Goal: Information Seeking & Learning: Learn about a topic

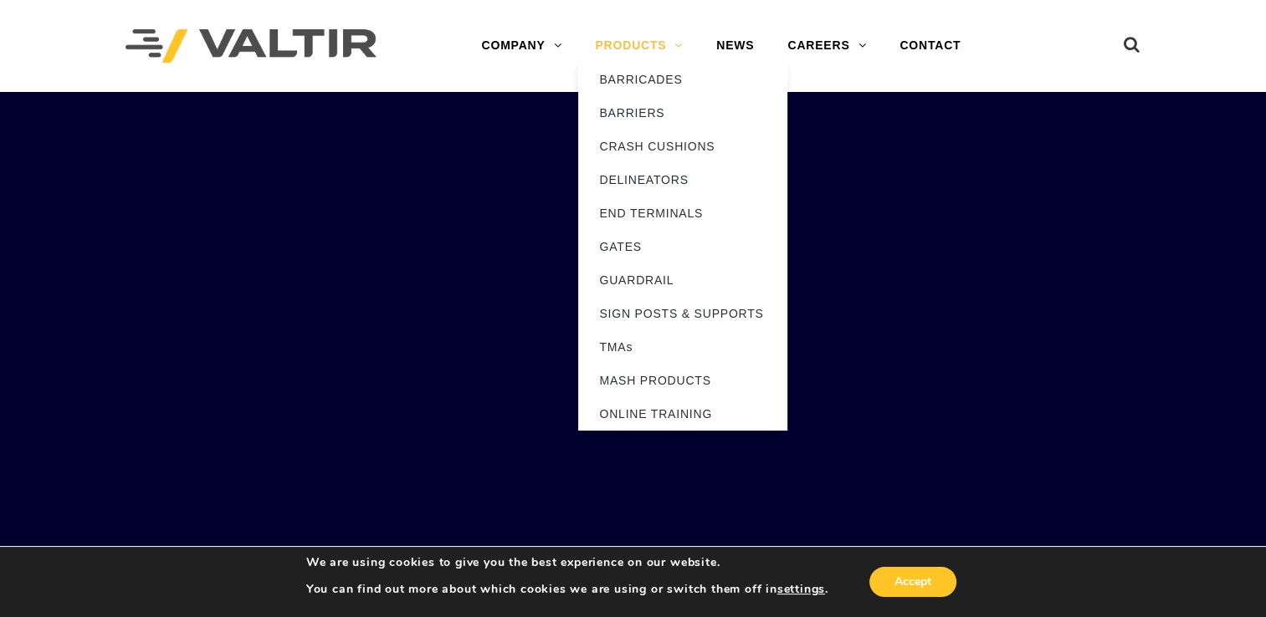
click at [677, 42] on link "PRODUCTS" at bounding box center [638, 45] width 121 height 33
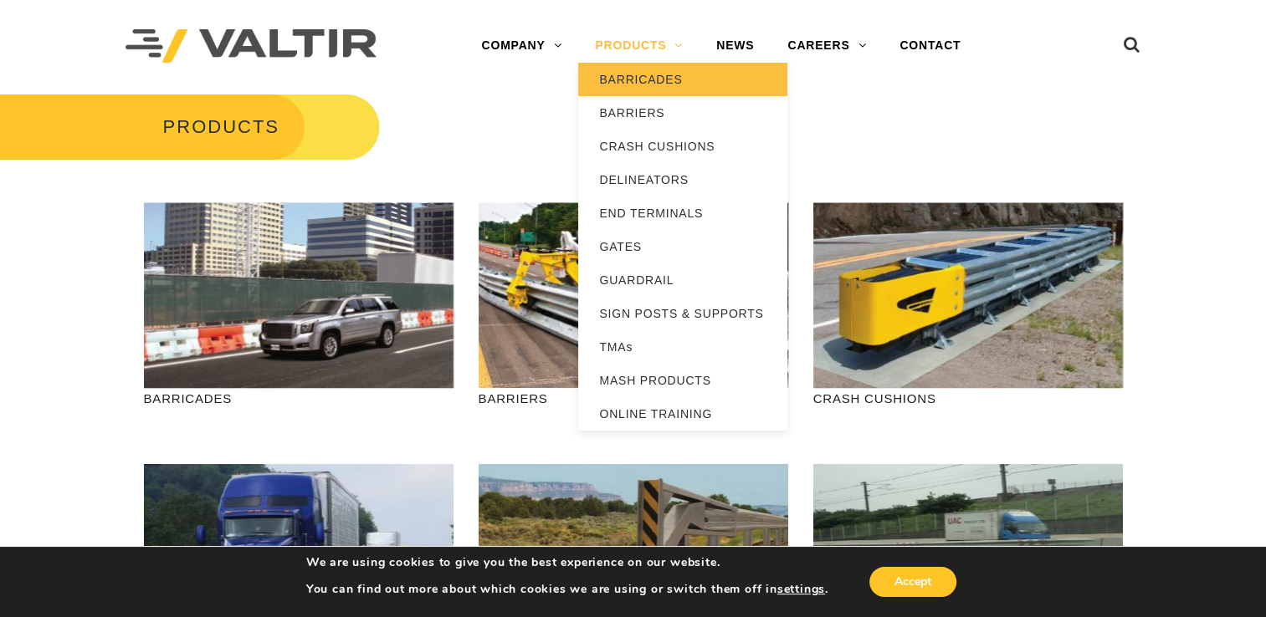
click at [655, 86] on link "BARRICADES" at bounding box center [682, 79] width 209 height 33
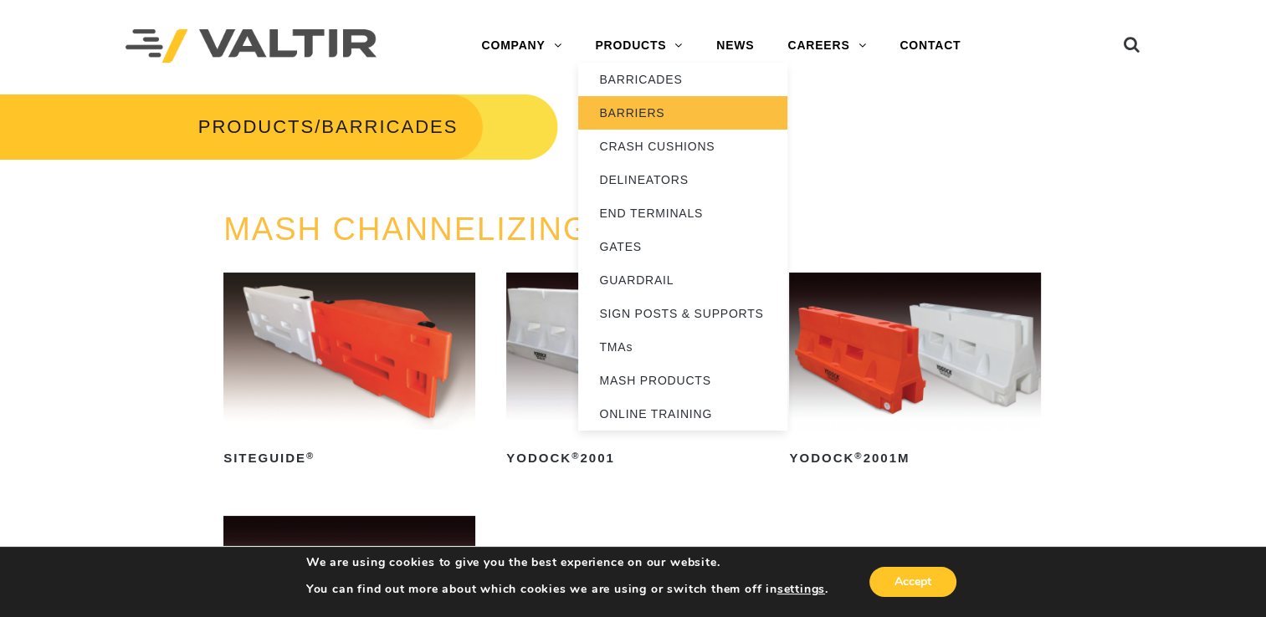
click at [647, 110] on link "BARRIERS" at bounding box center [682, 112] width 209 height 33
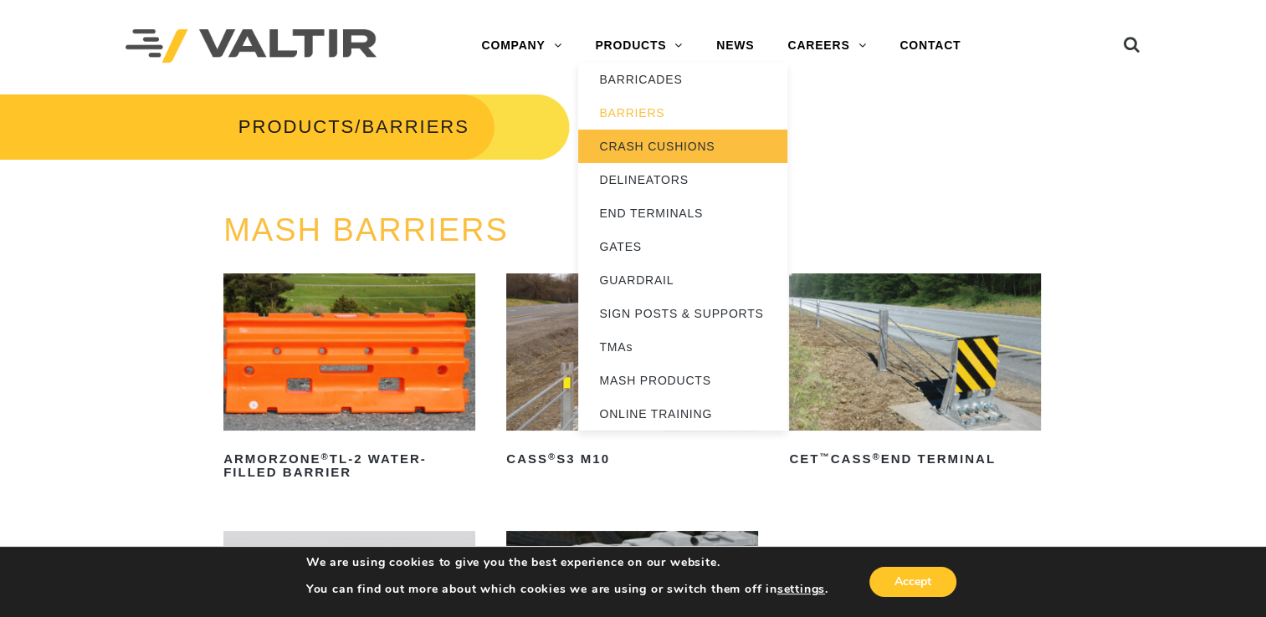
click at [663, 146] on link "CRASH CUSHIONS" at bounding box center [682, 146] width 209 height 33
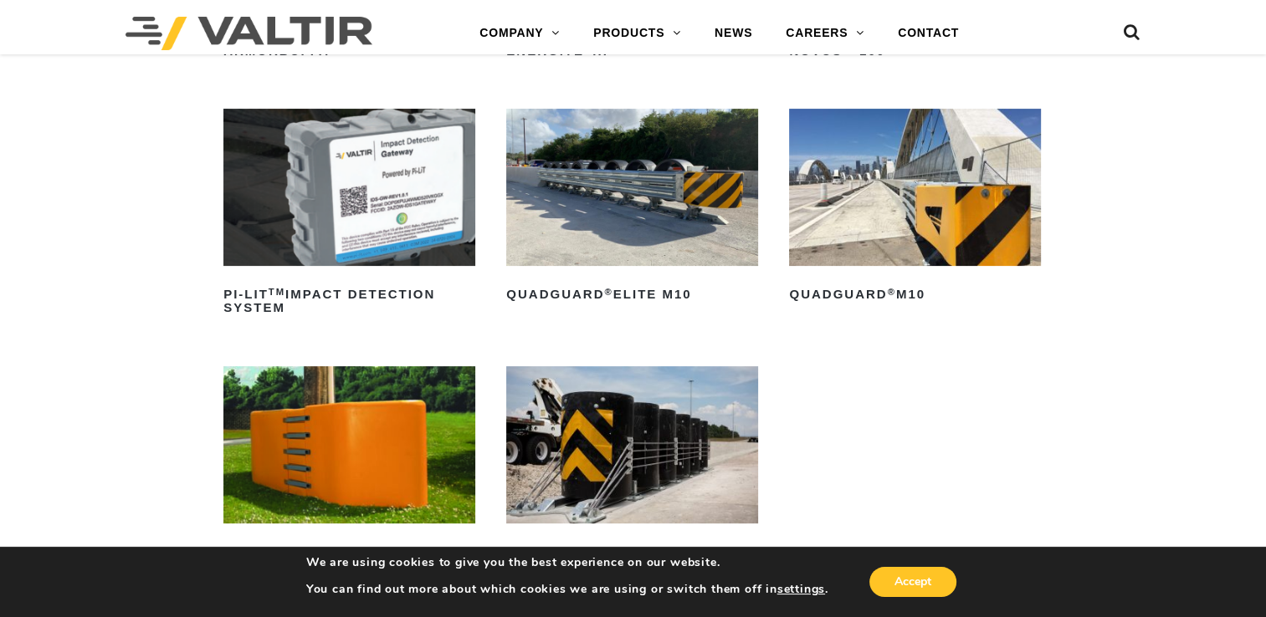
scroll to position [437, 0]
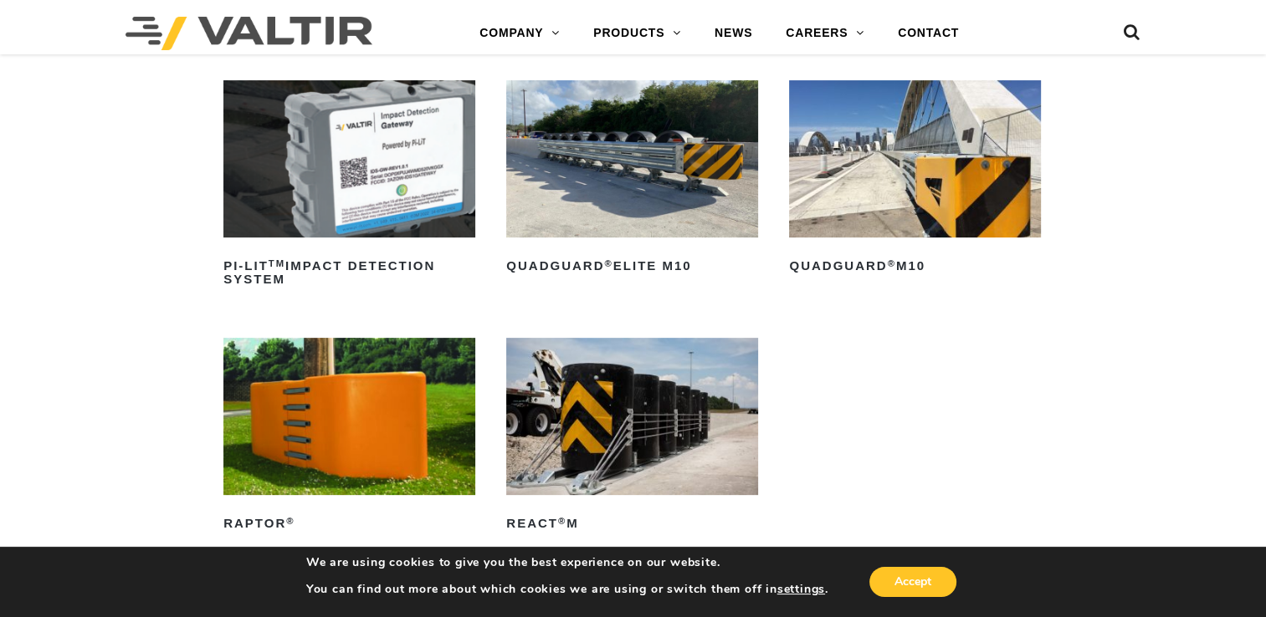
click at [880, 212] on img at bounding box center [915, 158] width 252 height 157
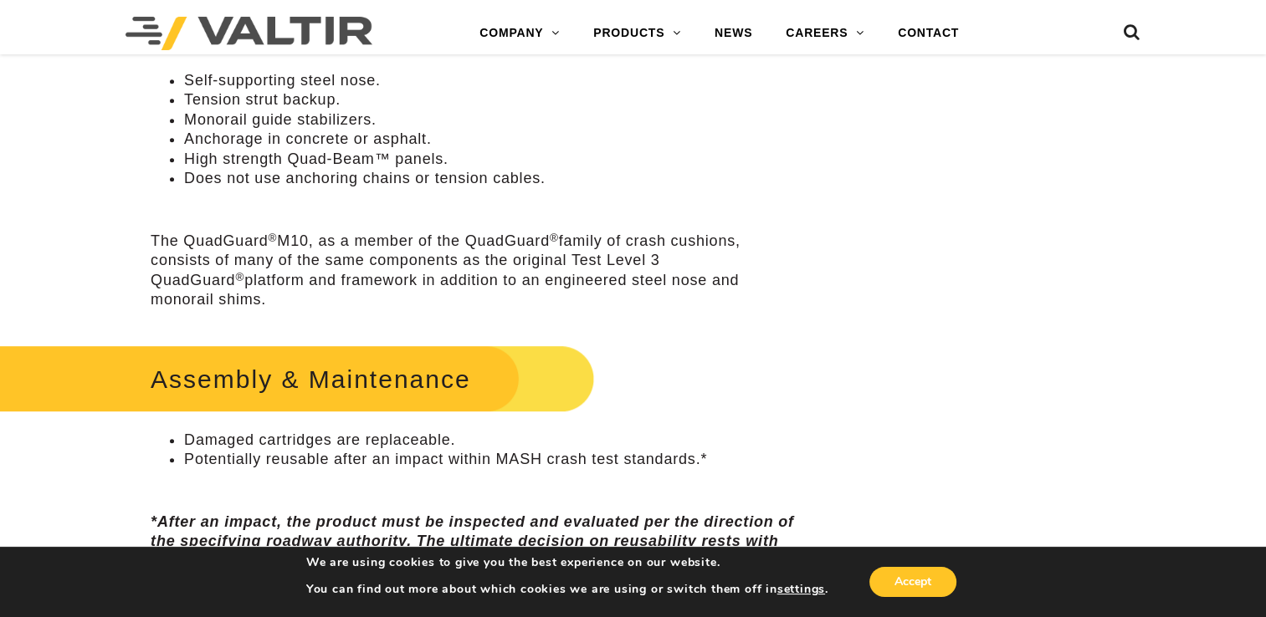
scroll to position [873, 0]
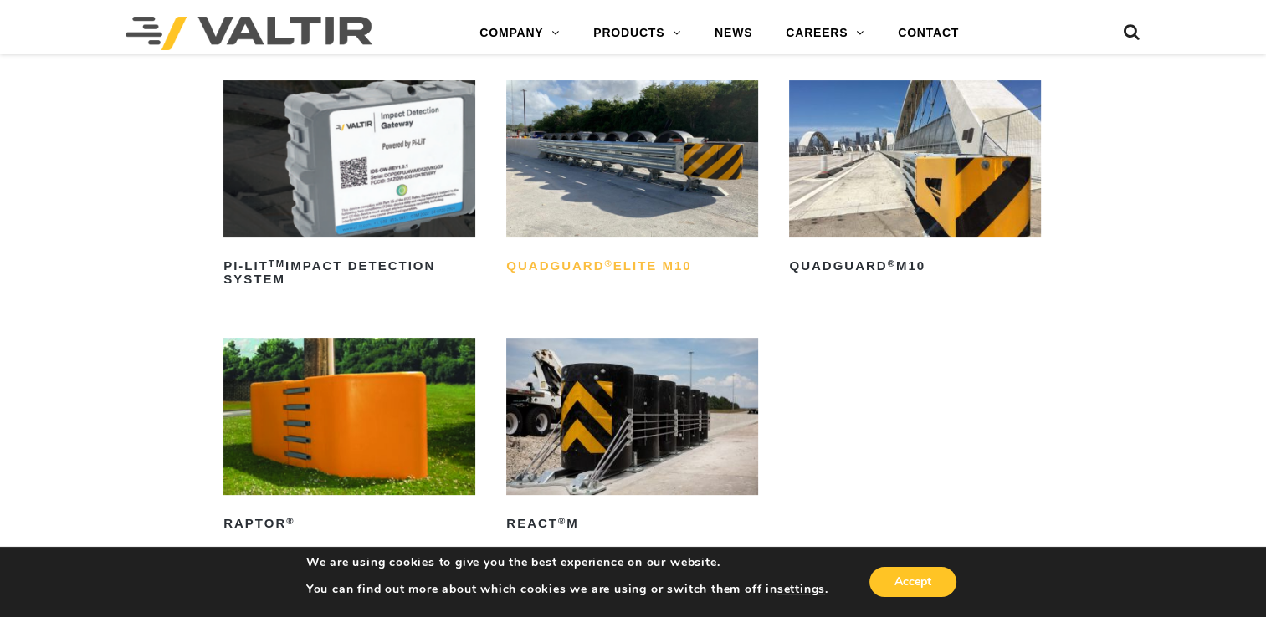
click at [658, 259] on h2 "QuadGuard ® Elite M10" at bounding box center [632, 266] width 252 height 27
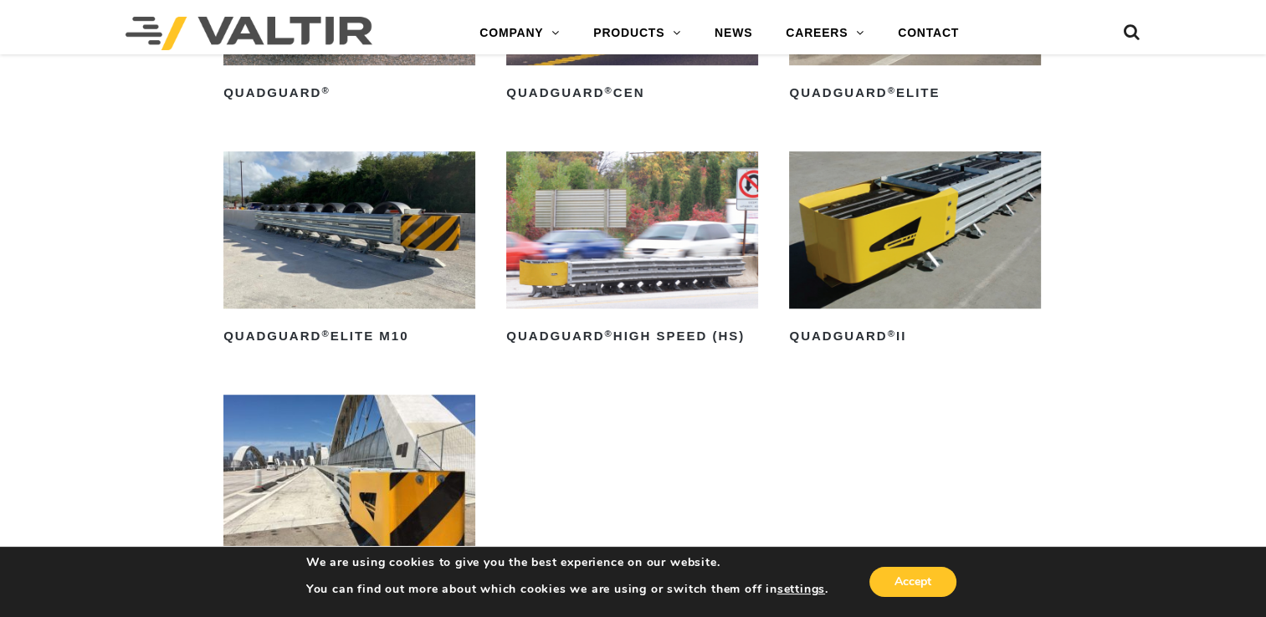
scroll to position [1242, 0]
click at [845, 339] on h2 "QuadGuard ® II" at bounding box center [915, 338] width 252 height 27
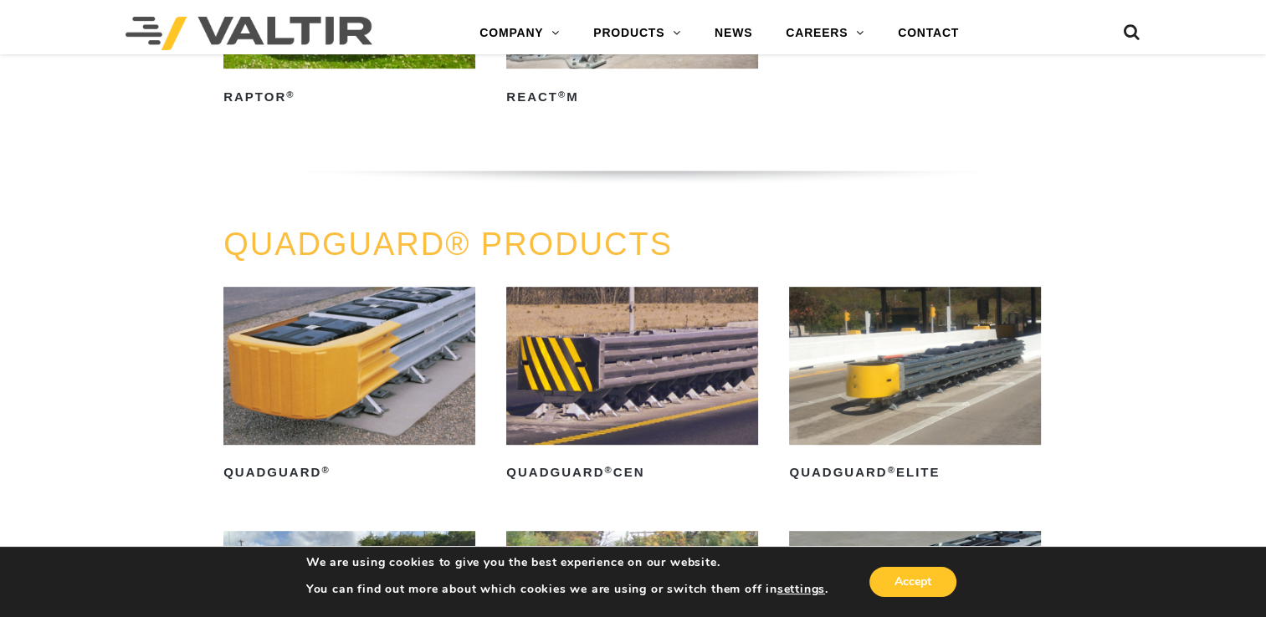
scroll to position [893, 0]
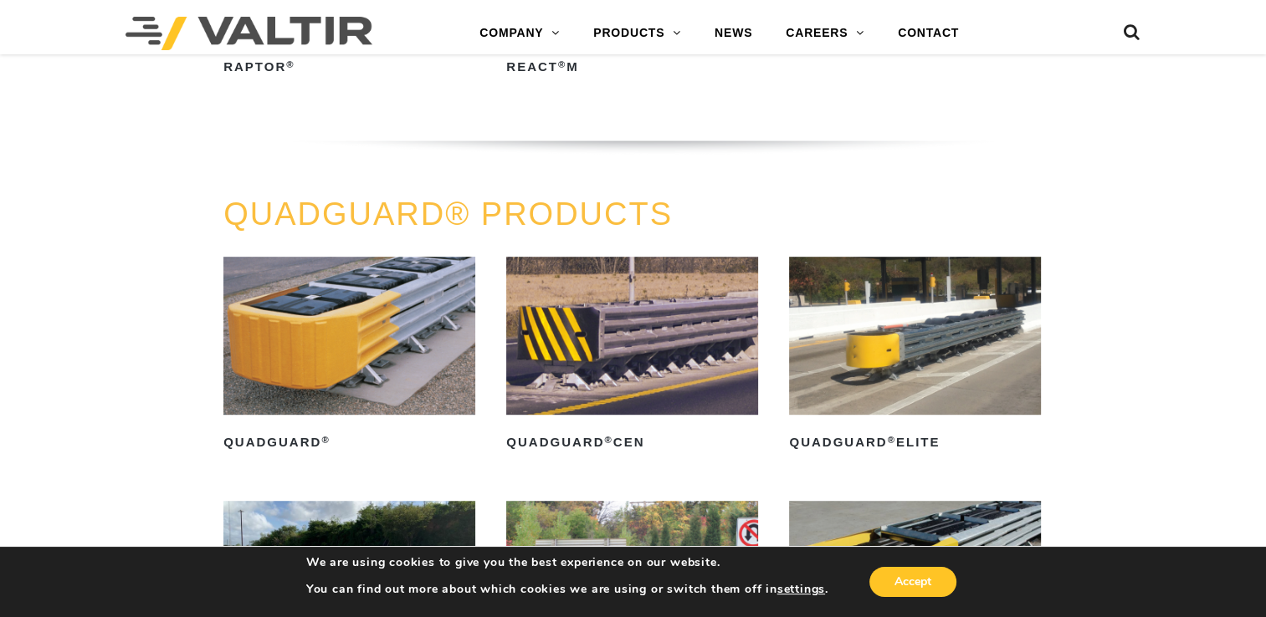
click at [574, 408] on img at bounding box center [632, 335] width 252 height 157
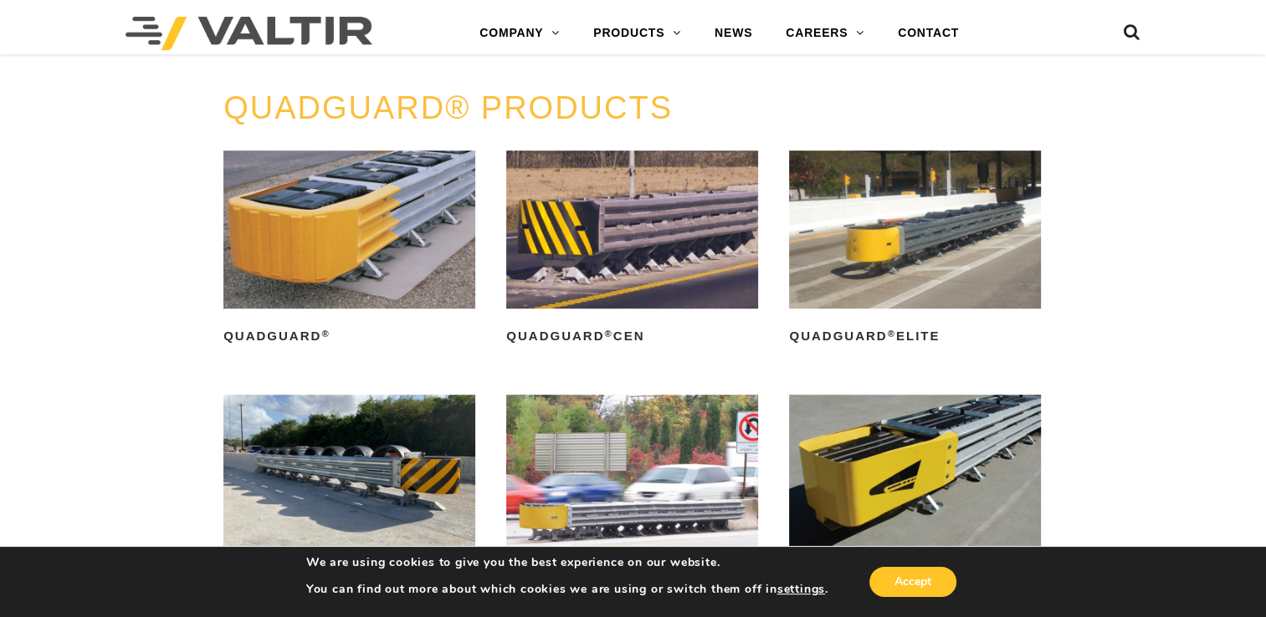
scroll to position [997, 0]
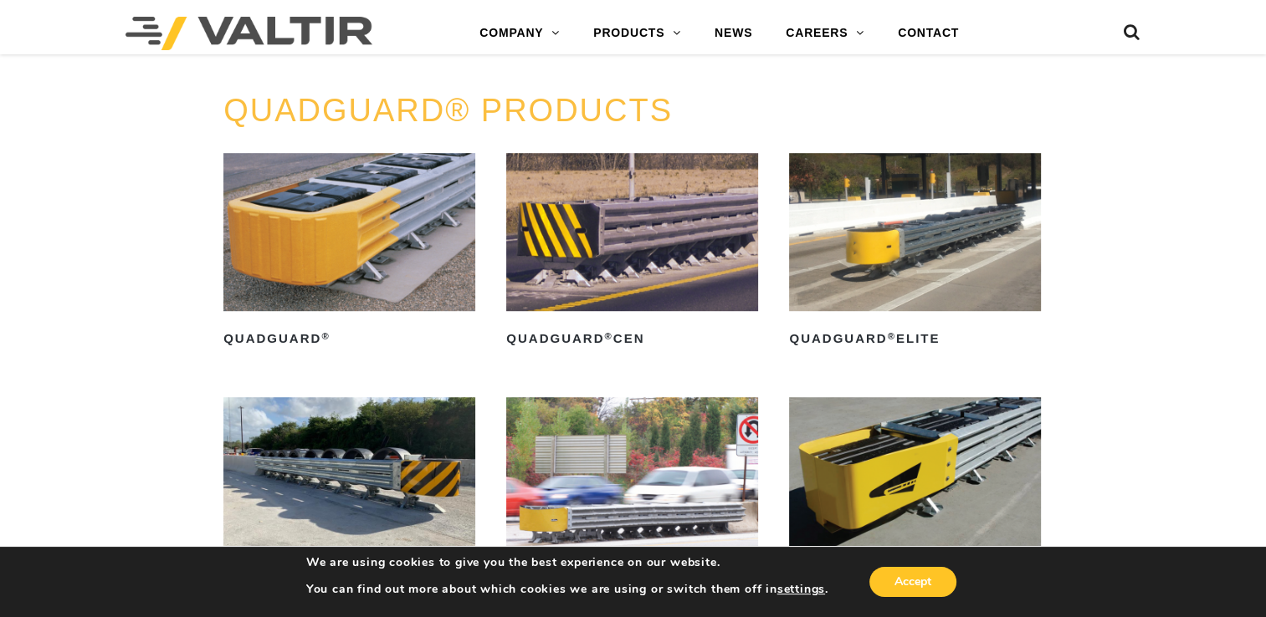
click at [328, 310] on link "QuadGuard ®" at bounding box center [349, 252] width 252 height 199
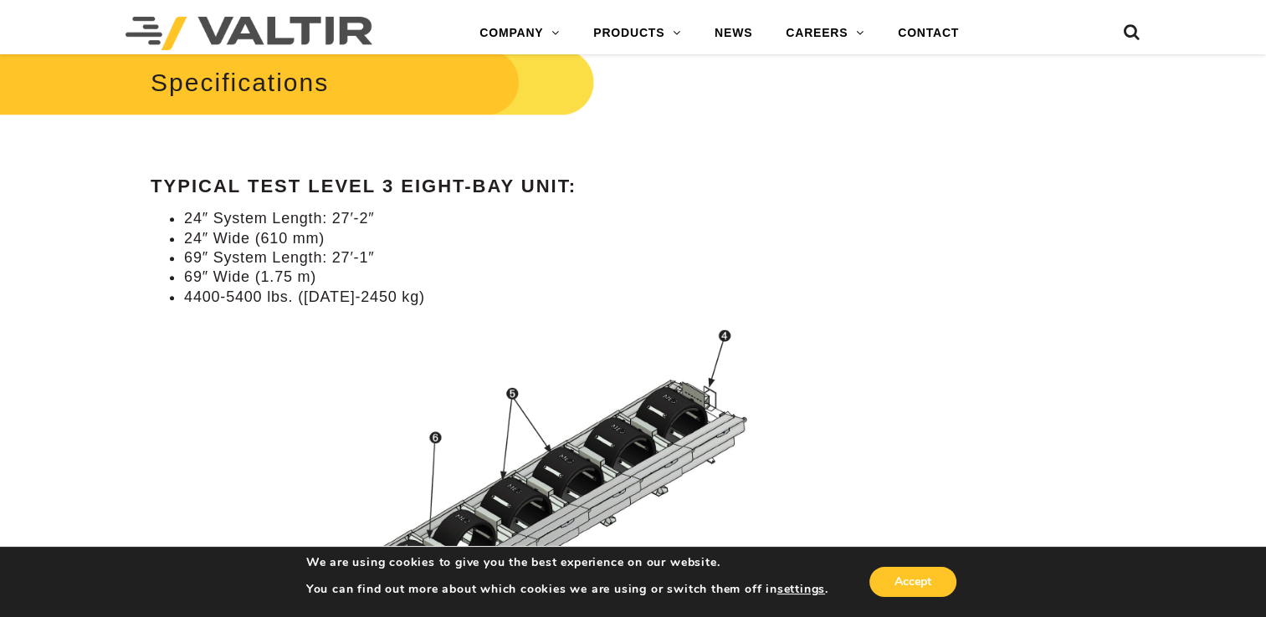
scroll to position [1529, 0]
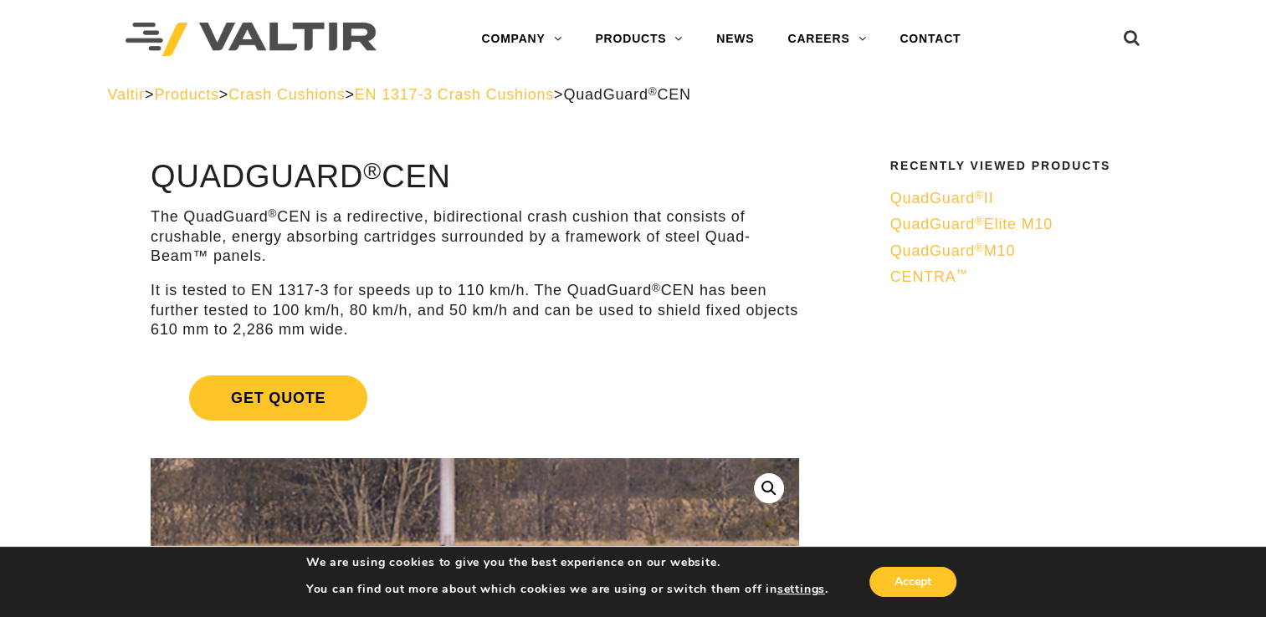
scroll to position [6, 0]
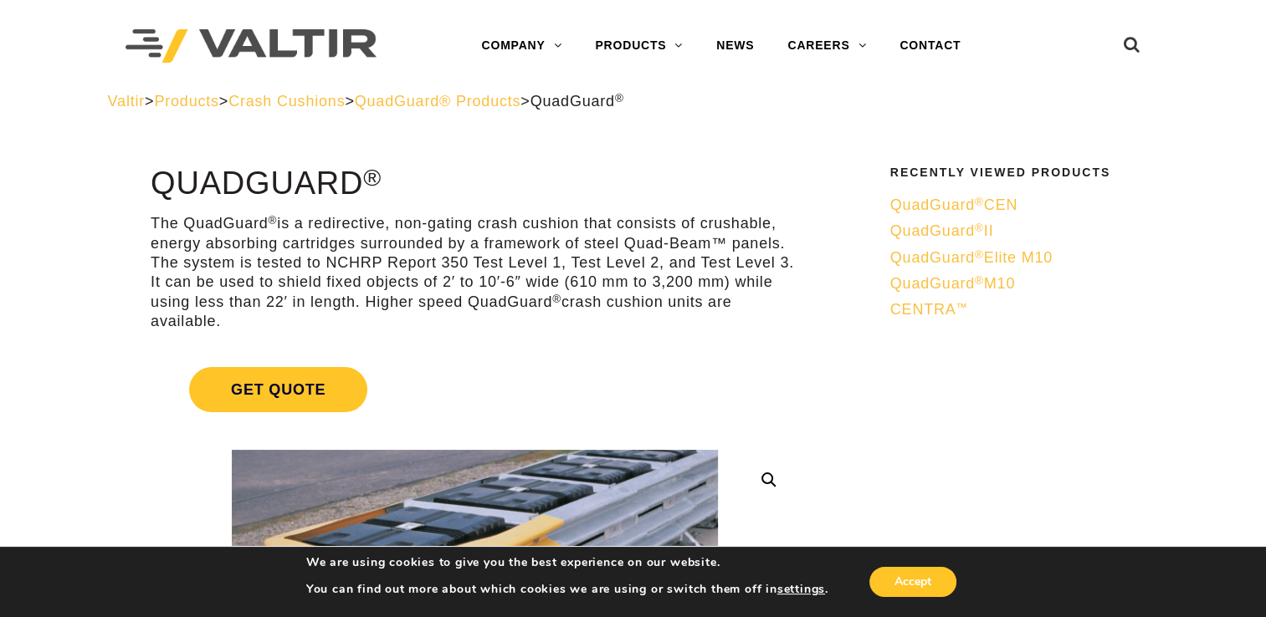
click at [499, 108] on span "QuadGuard® Products" at bounding box center [438, 101] width 166 height 17
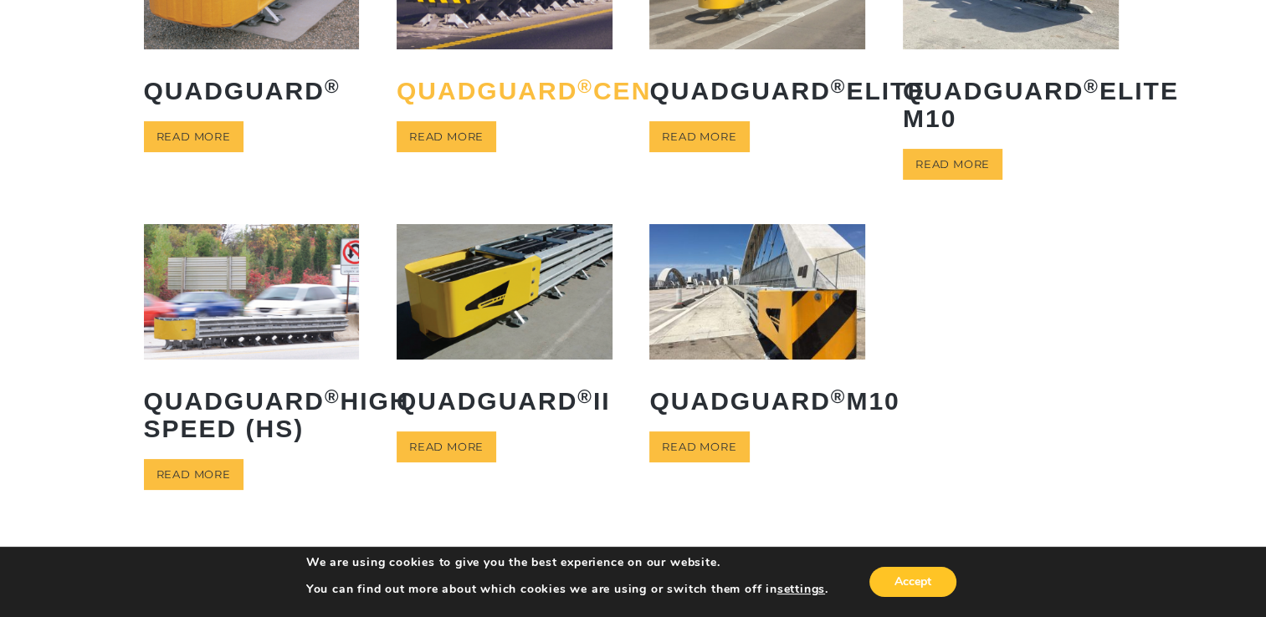
scroll to position [239, 0]
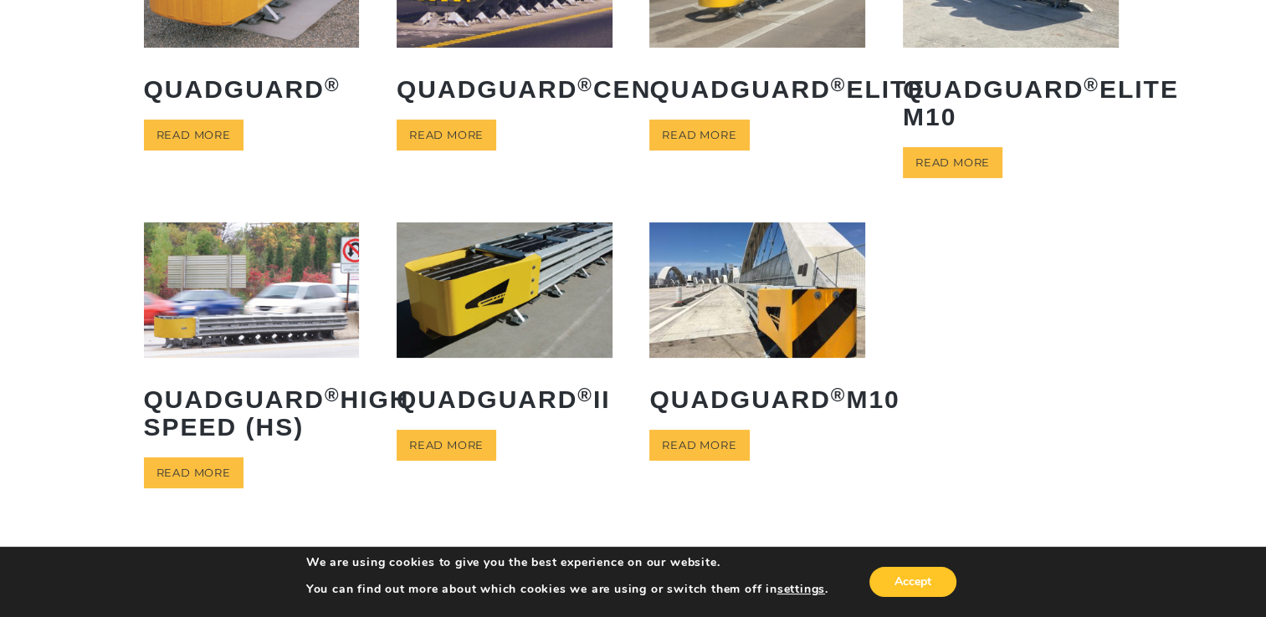
click at [239, 368] on link "QuadGuard ® High Speed (HS)" at bounding box center [252, 338] width 216 height 230
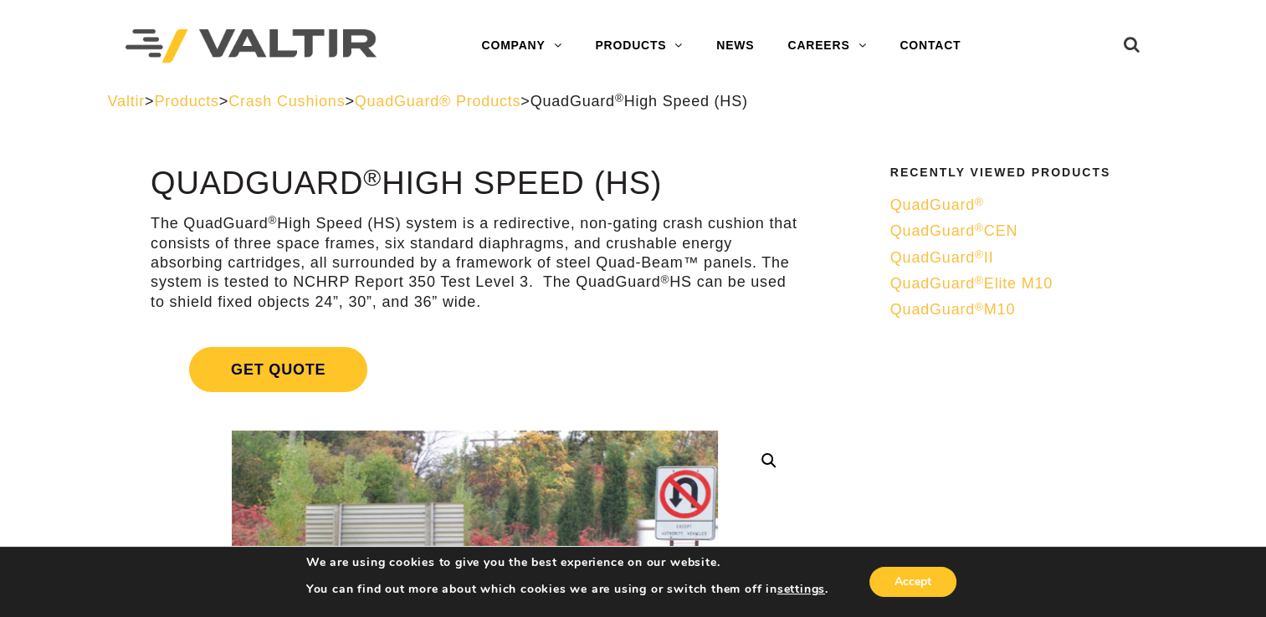
click at [328, 105] on span "Crash Cushions" at bounding box center [286, 101] width 116 height 17
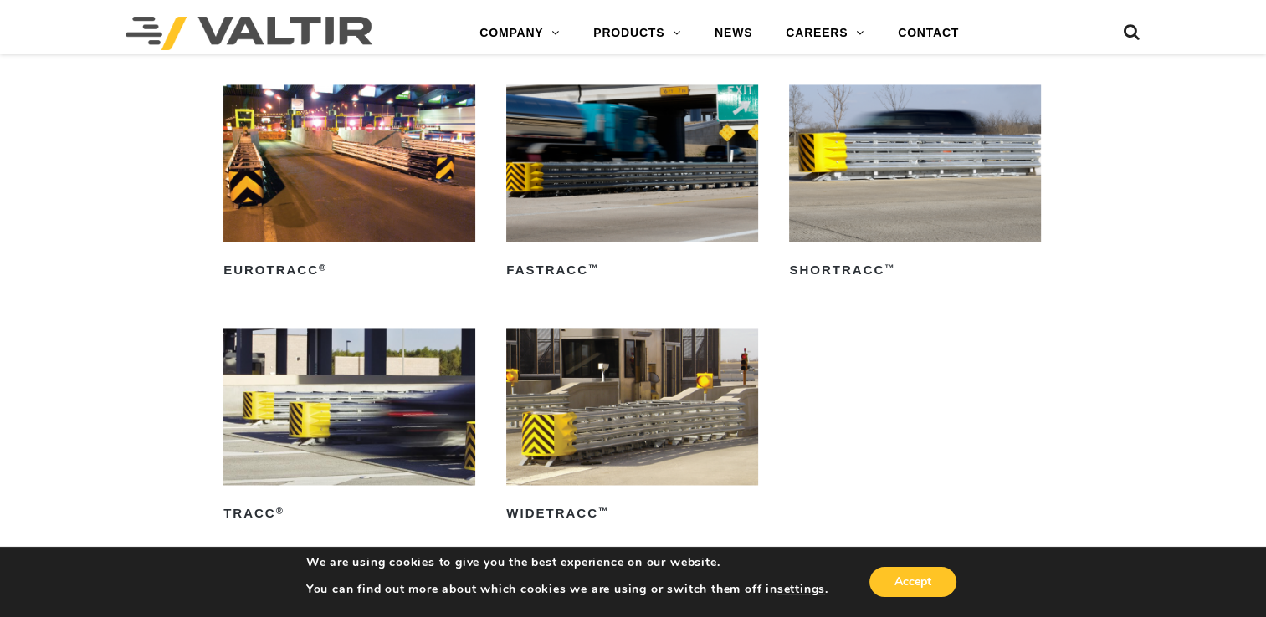
scroll to position [2546, 0]
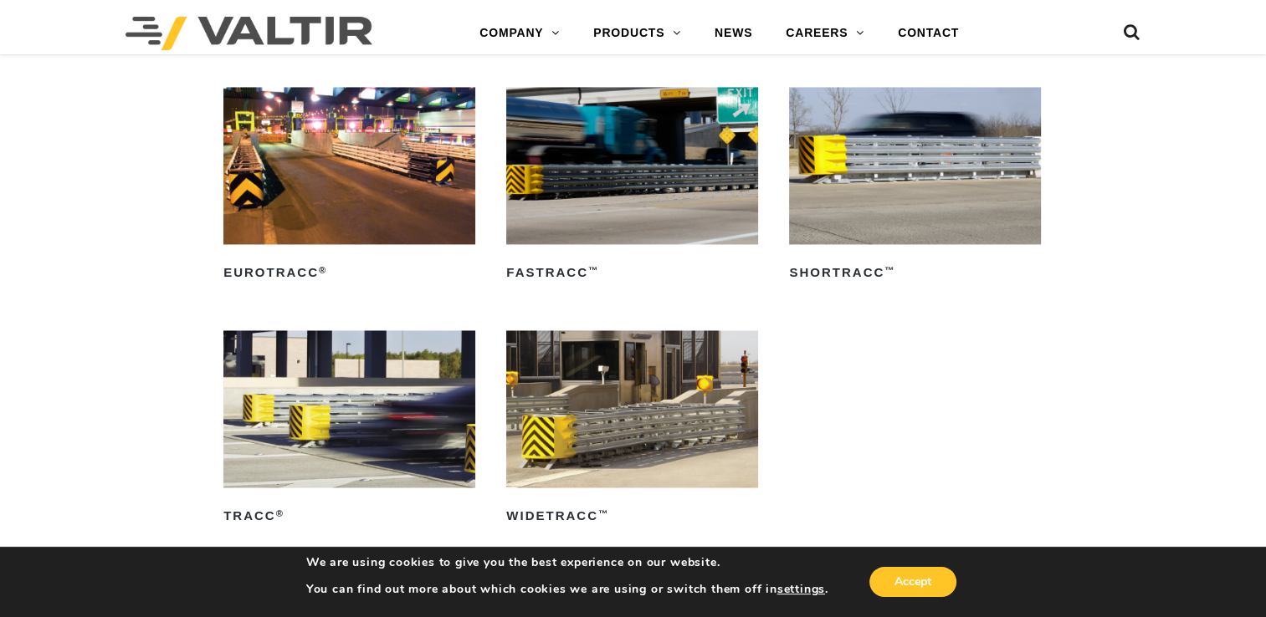
click at [311, 404] on img at bounding box center [349, 408] width 252 height 157
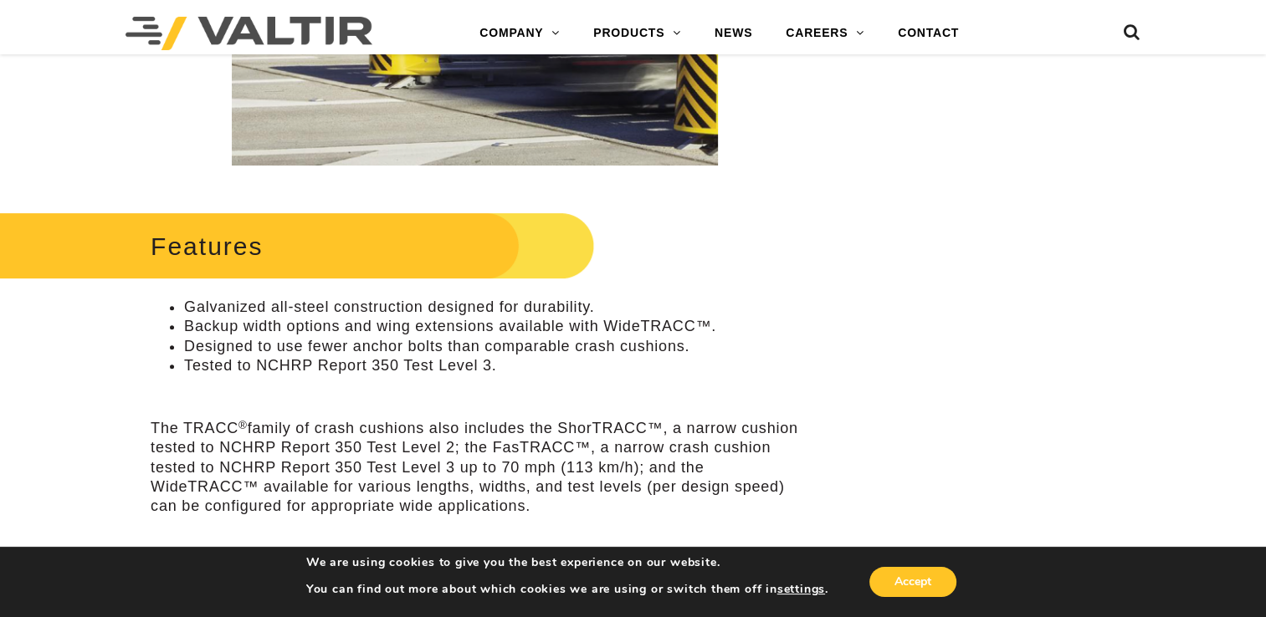
scroll to position [515, 0]
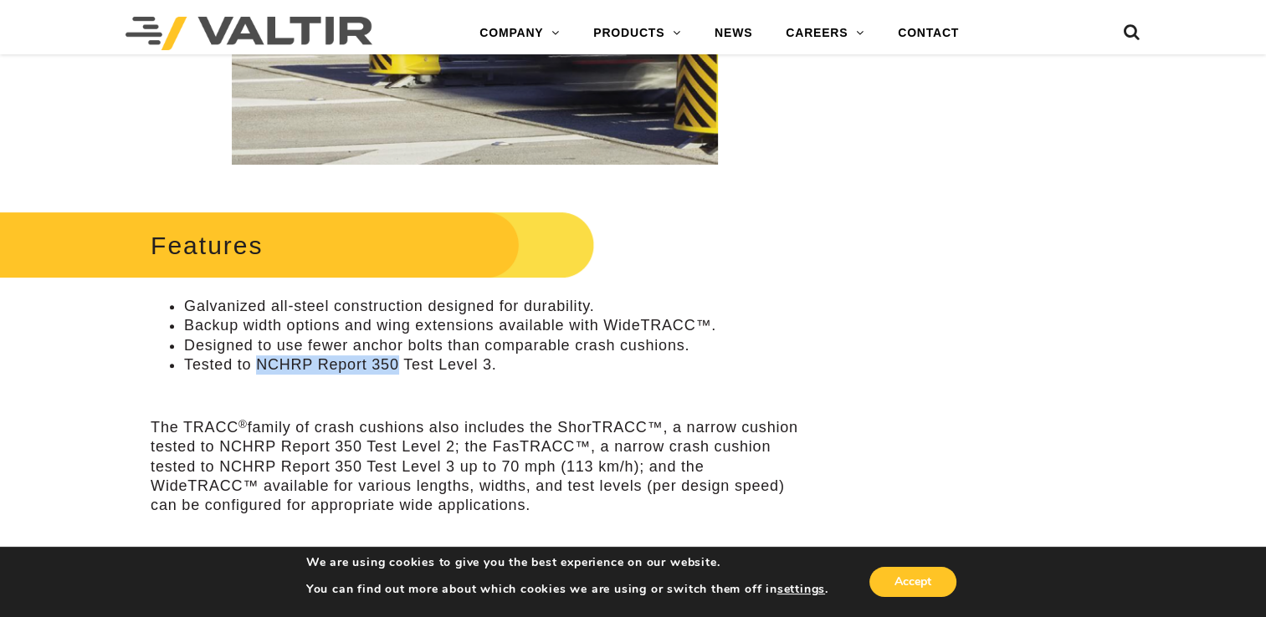
drag, startPoint x: 257, startPoint y: 363, endPoint x: 396, endPoint y: 373, distance: 139.2
click at [396, 373] on li "Tested to NCHRP Report 350 Test Level 3." at bounding box center [491, 365] width 615 height 19
drag, startPoint x: 396, startPoint y: 373, endPoint x: 366, endPoint y: 365, distance: 31.3
copy li "NCHRP Report 350"
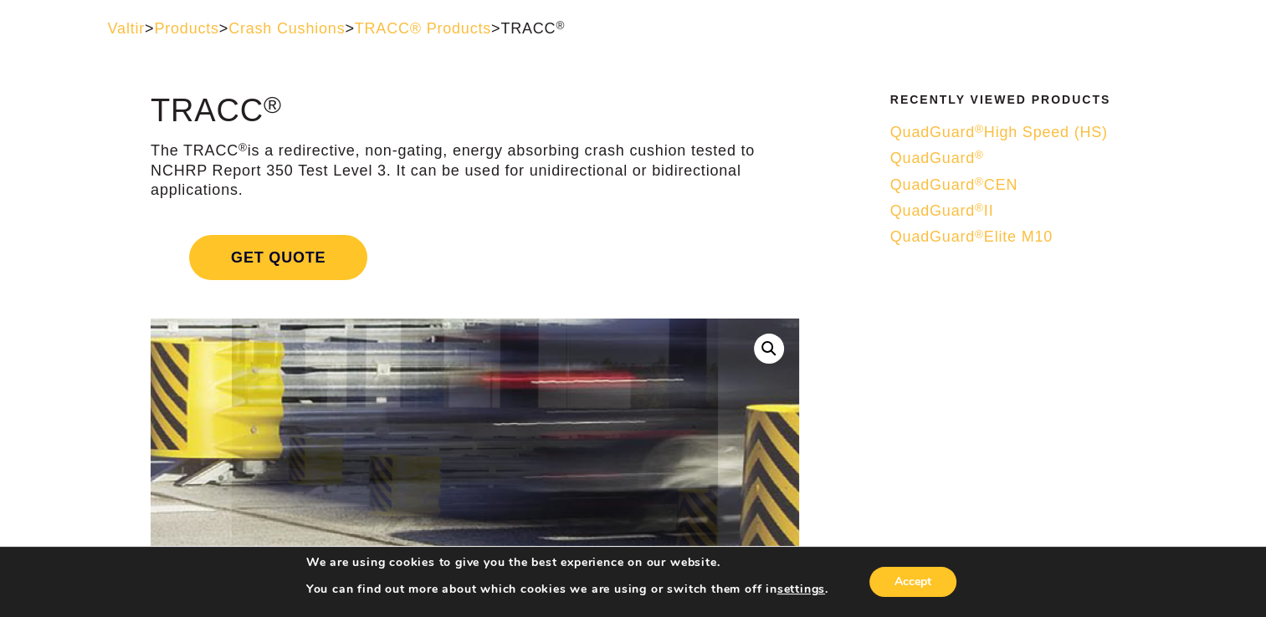
scroll to position [0, 0]
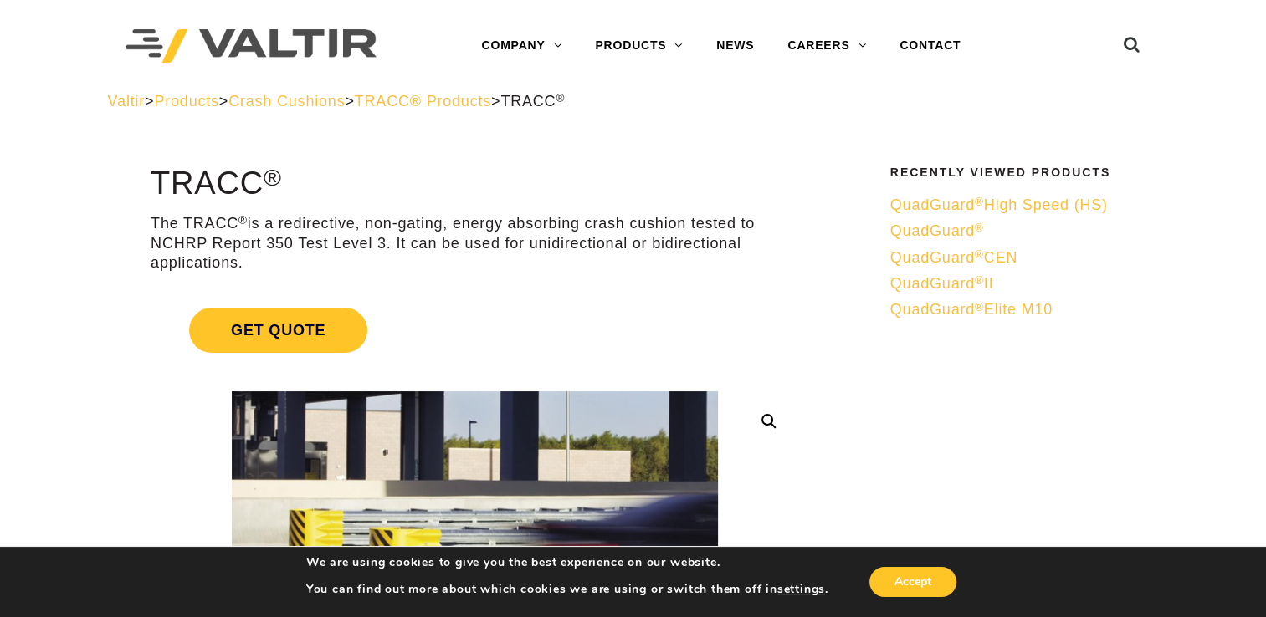
click at [345, 102] on span "Crash Cushions" at bounding box center [286, 101] width 116 height 17
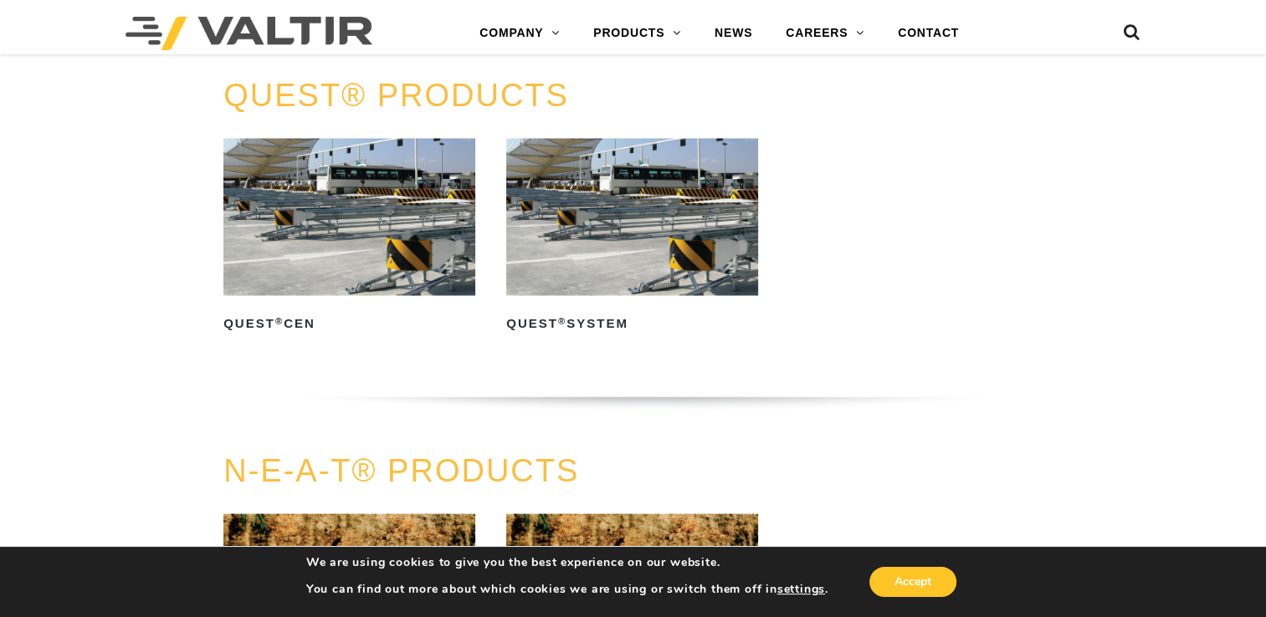
scroll to position [3114, 0]
click at [298, 295] on img at bounding box center [349, 217] width 252 height 157
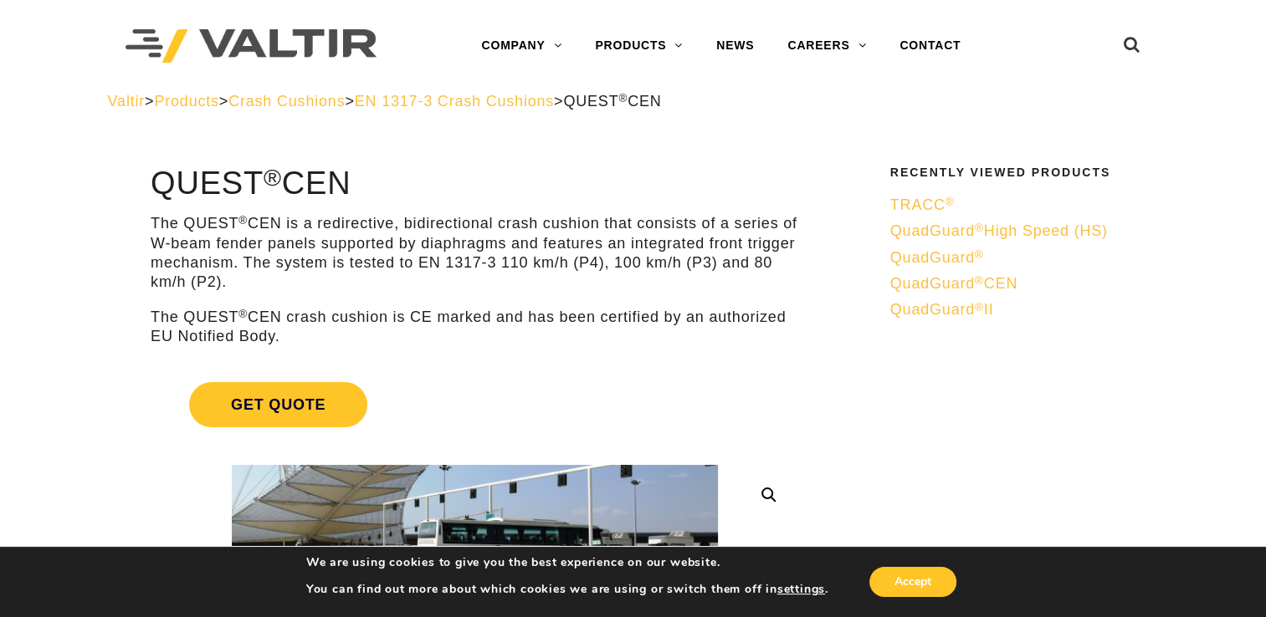
click at [523, 109] on span "EN 1317-3 Crash Cushions" at bounding box center [454, 101] width 199 height 17
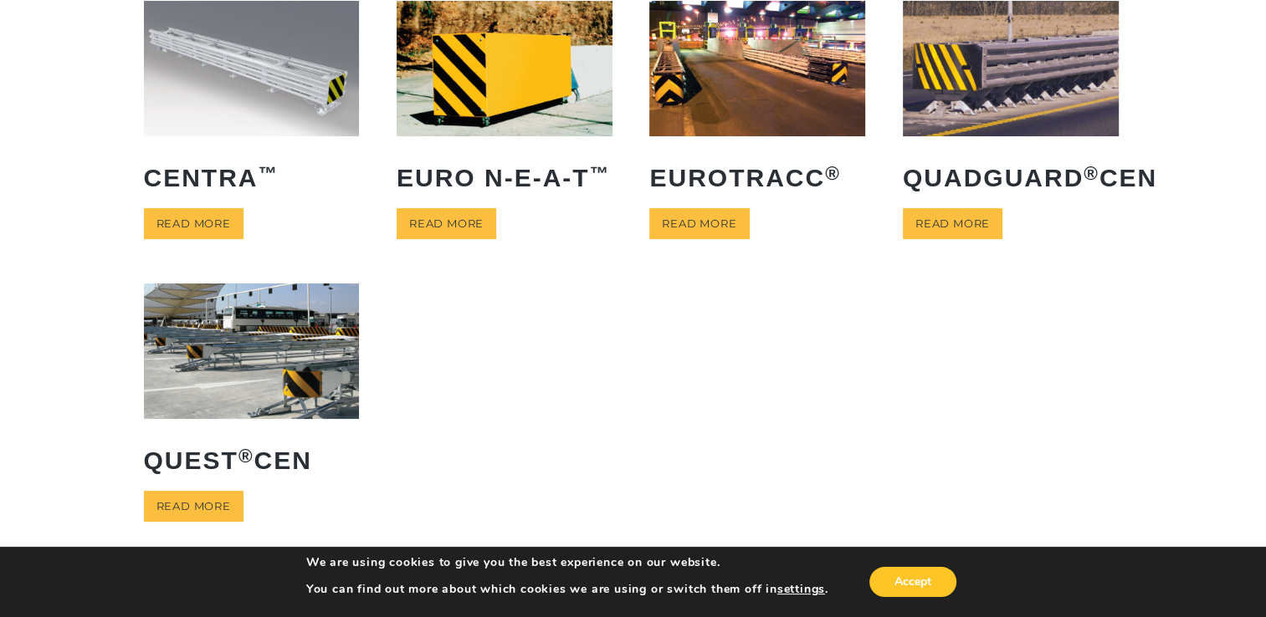
scroll to position [151, 0]
click at [231, 484] on h2 "QUEST ® CEN" at bounding box center [252, 460] width 216 height 53
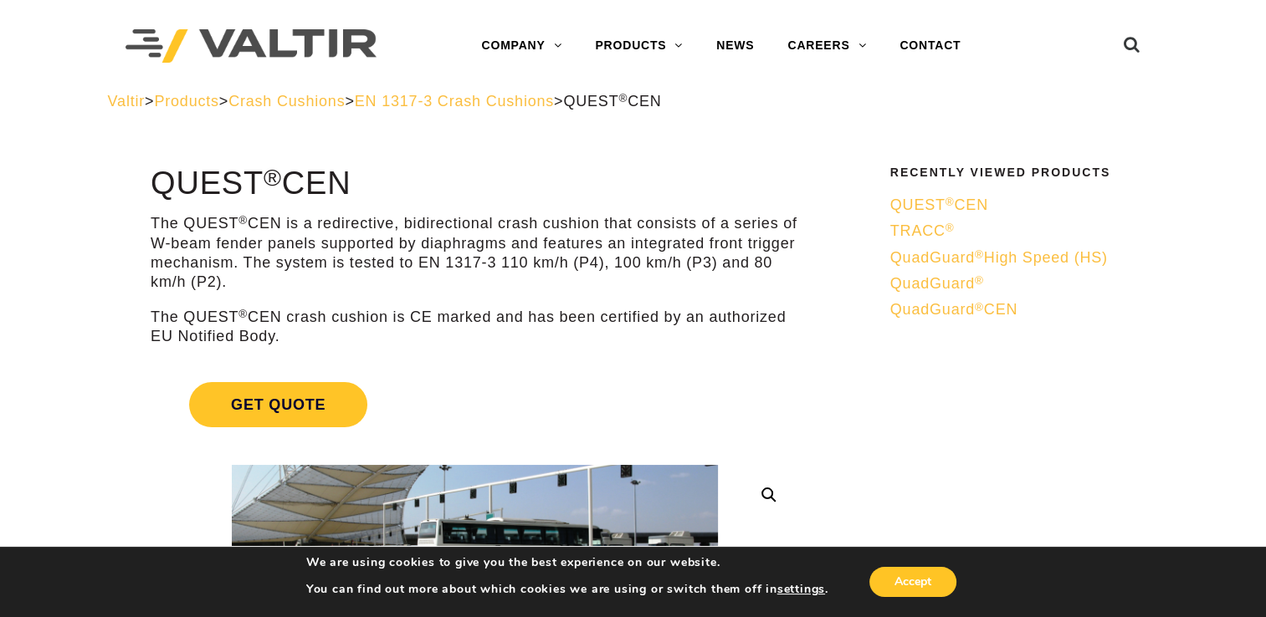
click at [492, 107] on span "EN 1317-3 Crash Cushions" at bounding box center [454, 101] width 199 height 17
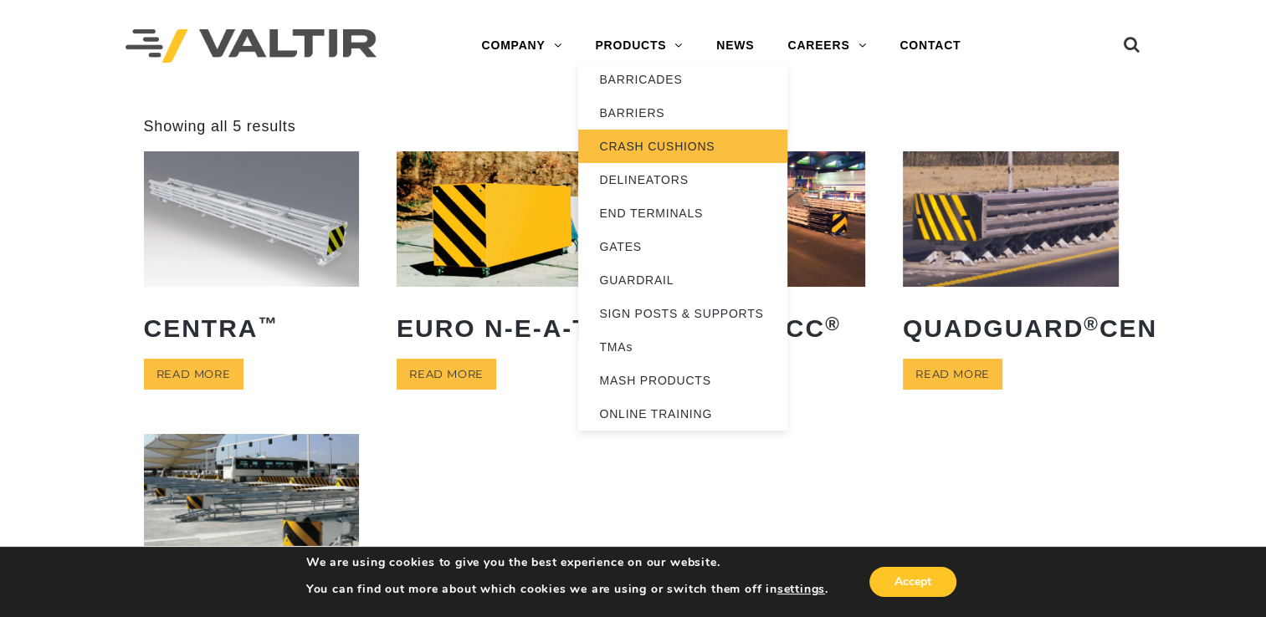
click at [652, 152] on link "CRASH CUSHIONS" at bounding box center [682, 146] width 209 height 33
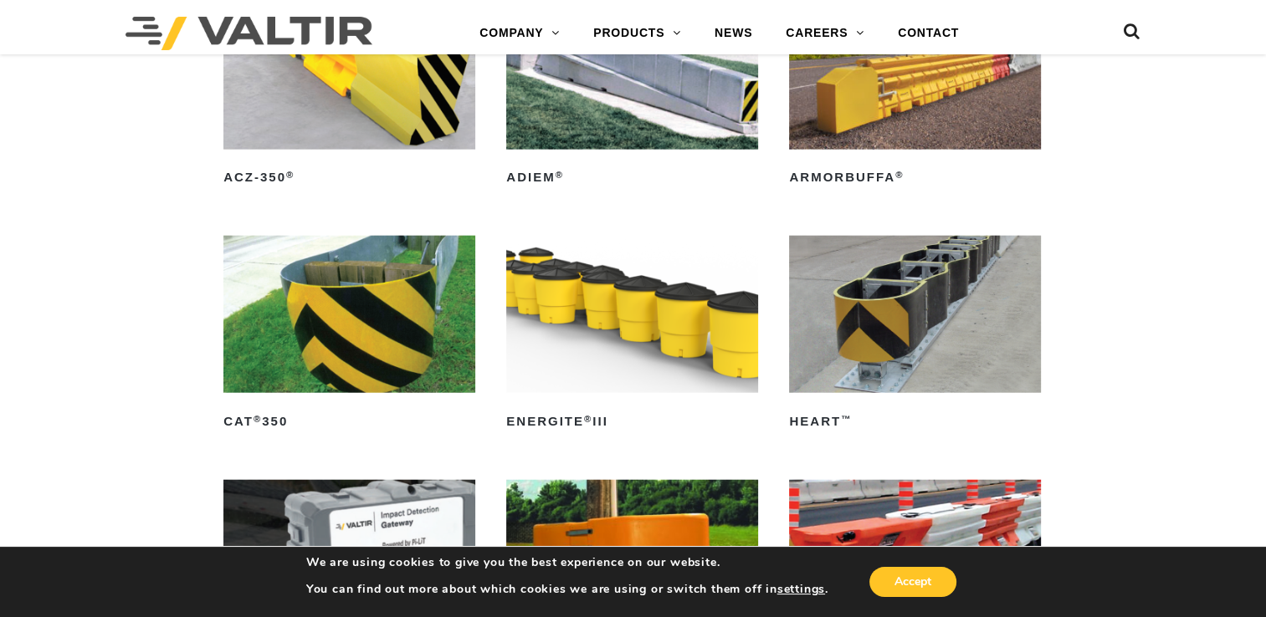
scroll to position [4010, 0]
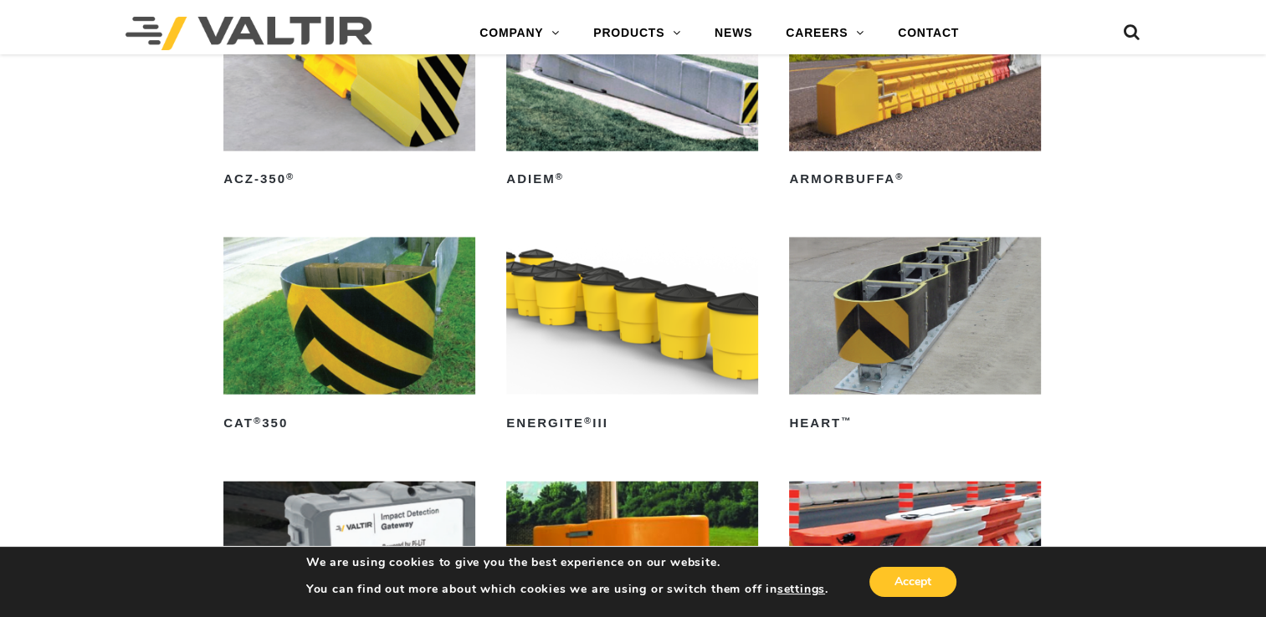
click at [391, 315] on img at bounding box center [349, 316] width 252 height 157
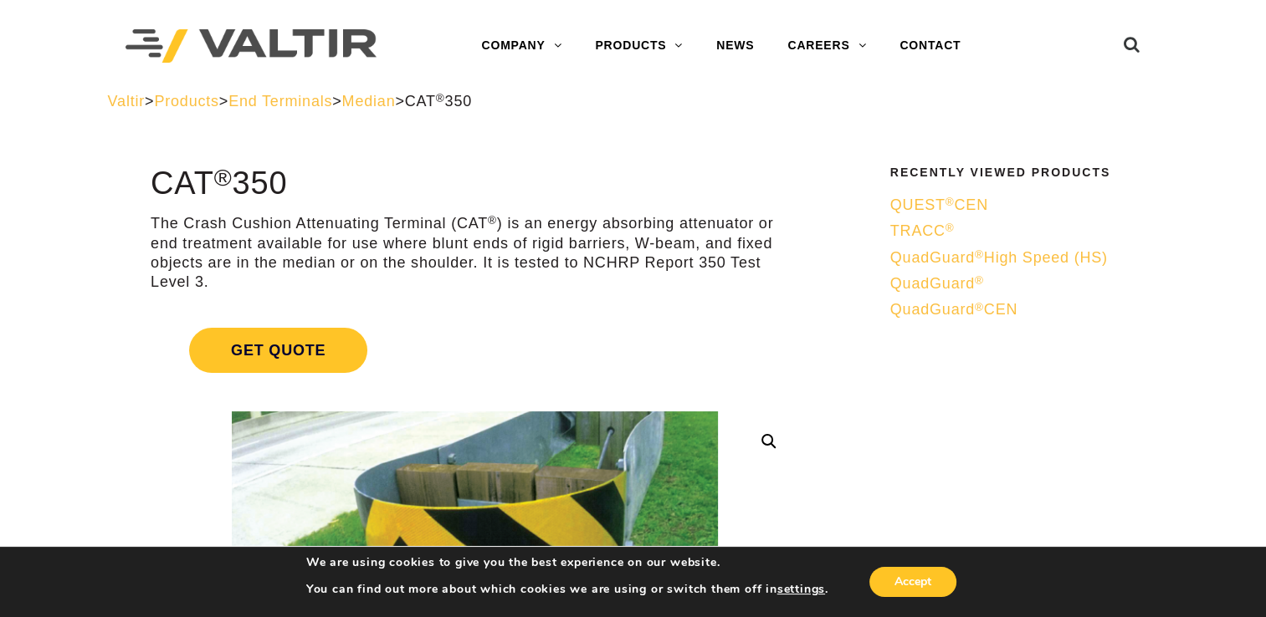
click at [202, 111] on div "Valtir > Products > End Terminals > Median > CAT ® 350" at bounding box center [633, 101] width 1051 height 19
click at [202, 109] on span "Products" at bounding box center [186, 101] width 64 height 17
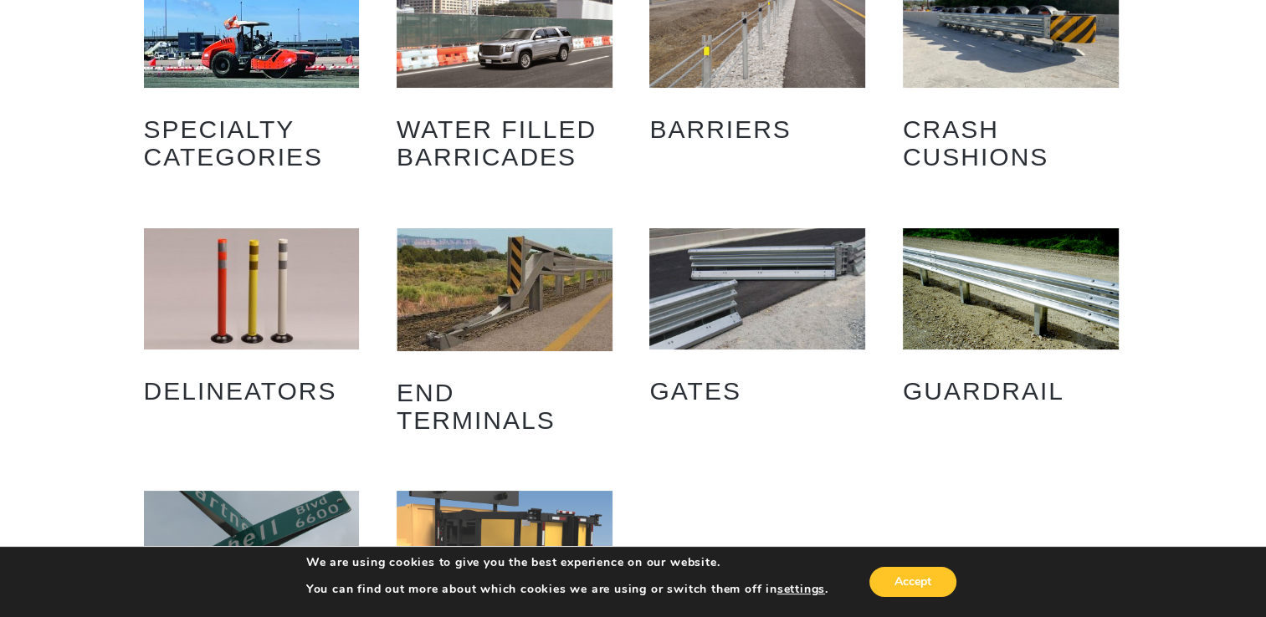
scroll to position [147, 0]
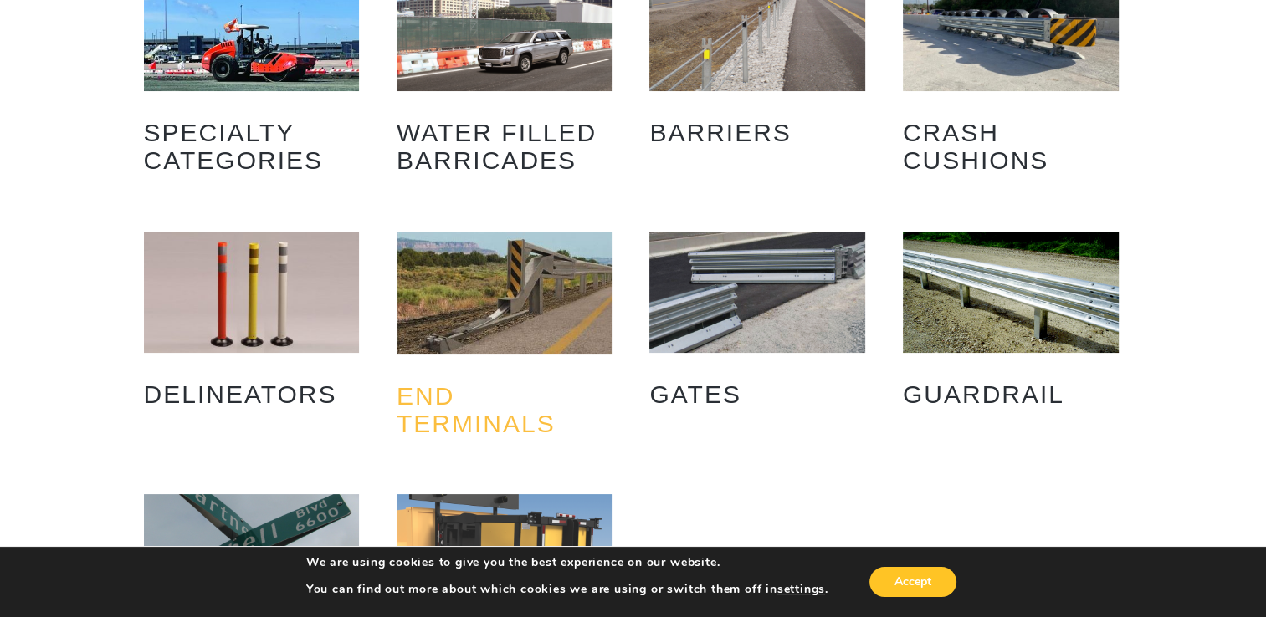
click at [469, 430] on h2 "End Terminals (11)" at bounding box center [505, 410] width 216 height 80
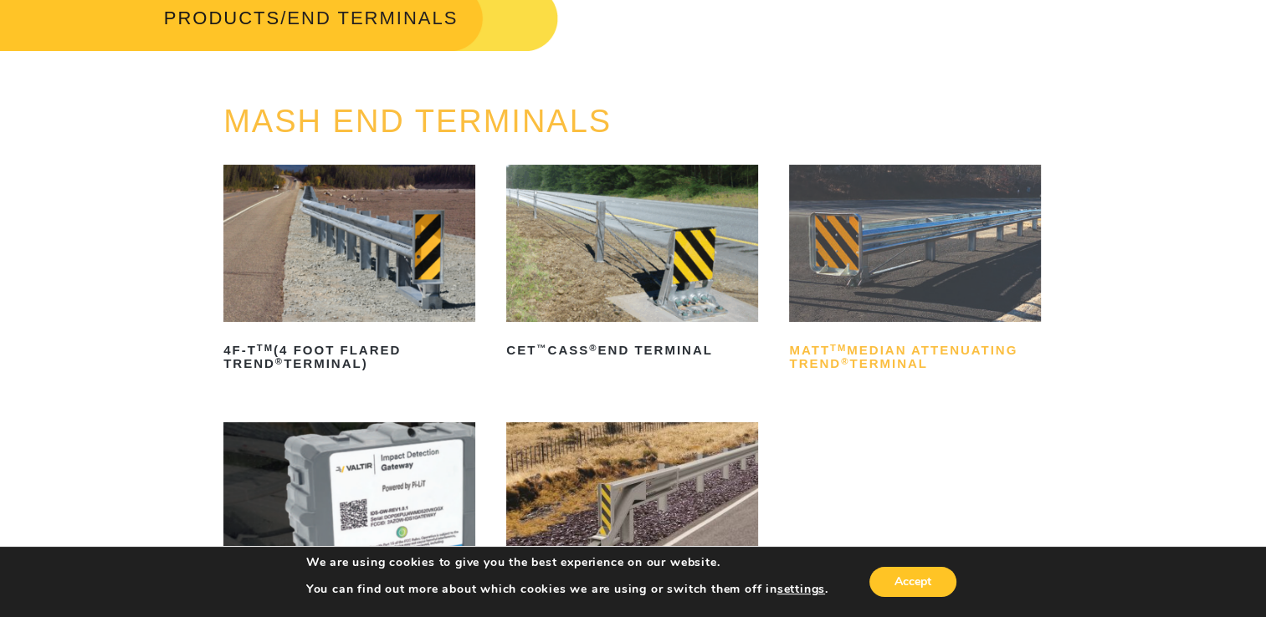
scroll to position [110, 0]
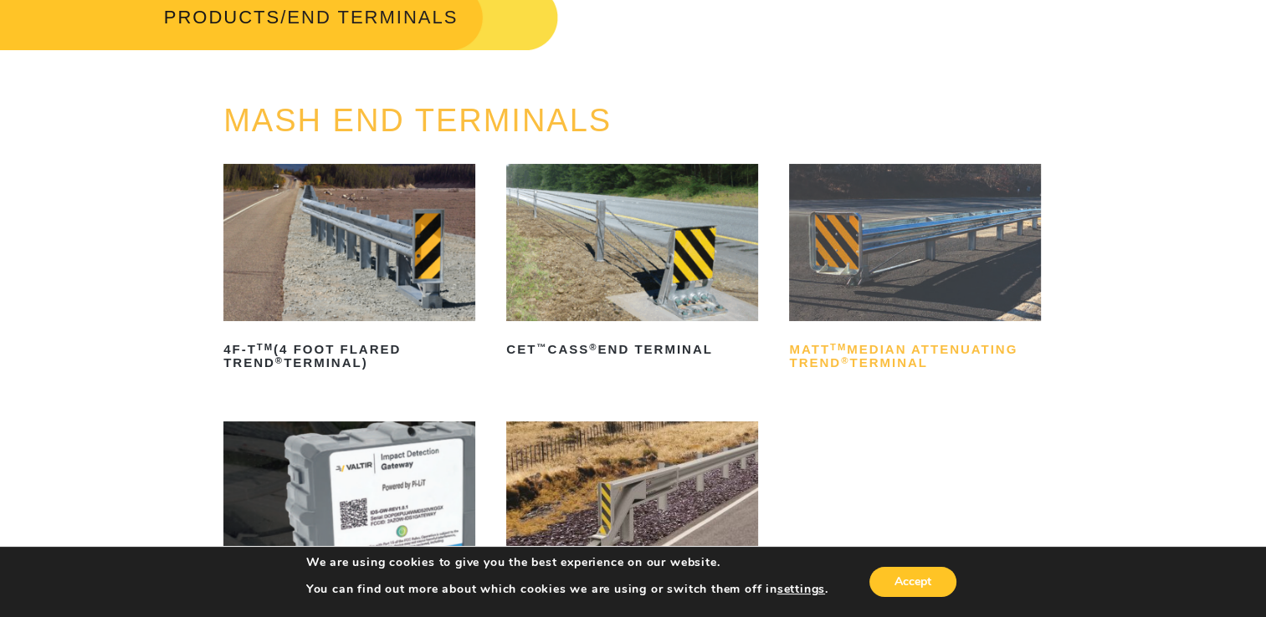
click at [907, 357] on h2 "MATT TM Median Attenuating TREND ® Terminal" at bounding box center [915, 356] width 252 height 40
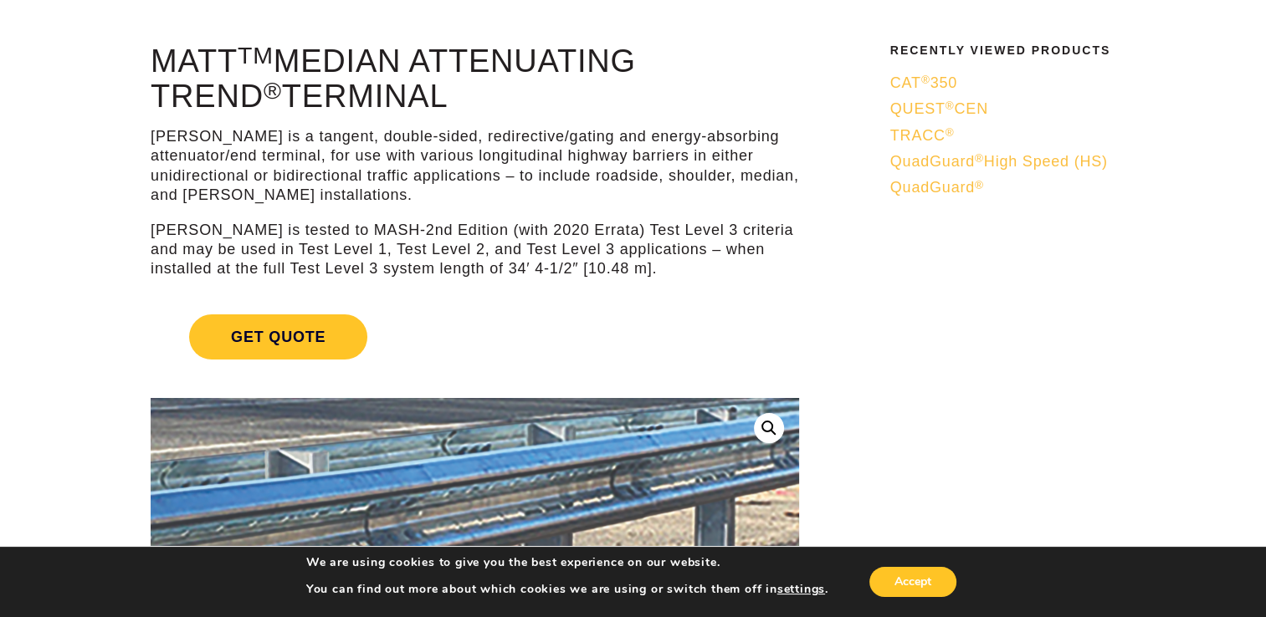
scroll to position [119, 0]
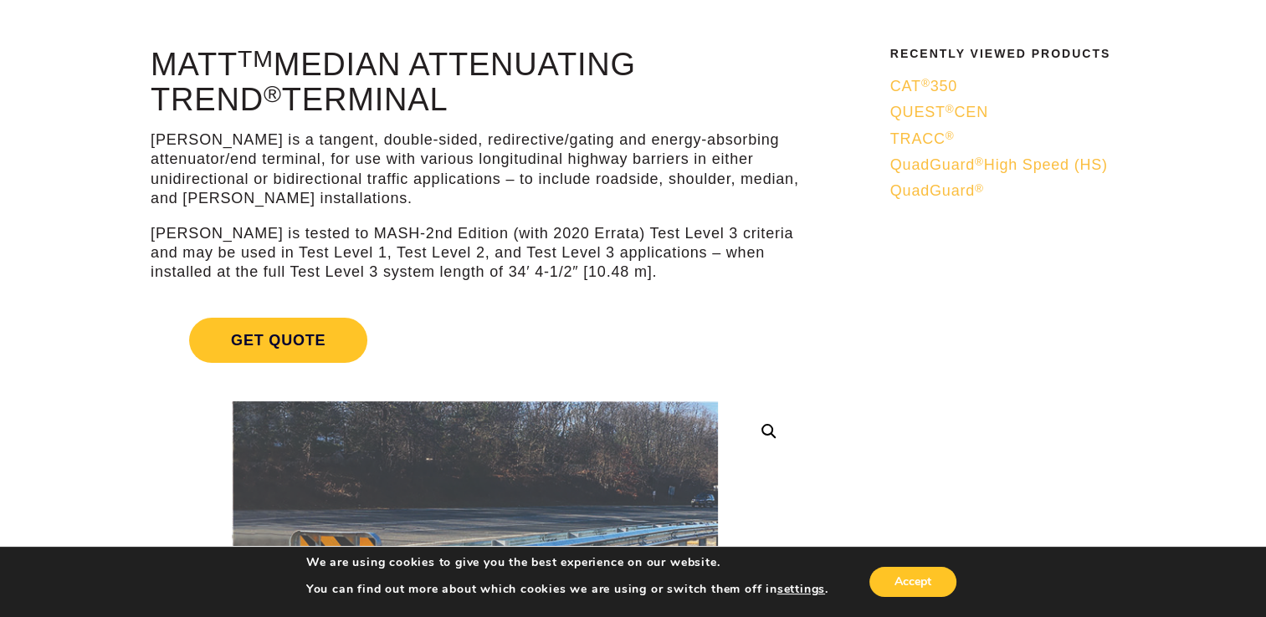
drag, startPoint x: 156, startPoint y: 62, endPoint x: 340, endPoint y: 97, distance: 187.4
click at [340, 97] on h1 "MATT TM Median Attenuating TREND ® Terminal" at bounding box center [475, 83] width 648 height 70
drag, startPoint x: 340, startPoint y: 97, endPoint x: 274, endPoint y: 90, distance: 66.4
copy h1 "MATT TM Median Attenuating TREND ® Terminal"
